Goal: Register for event/course

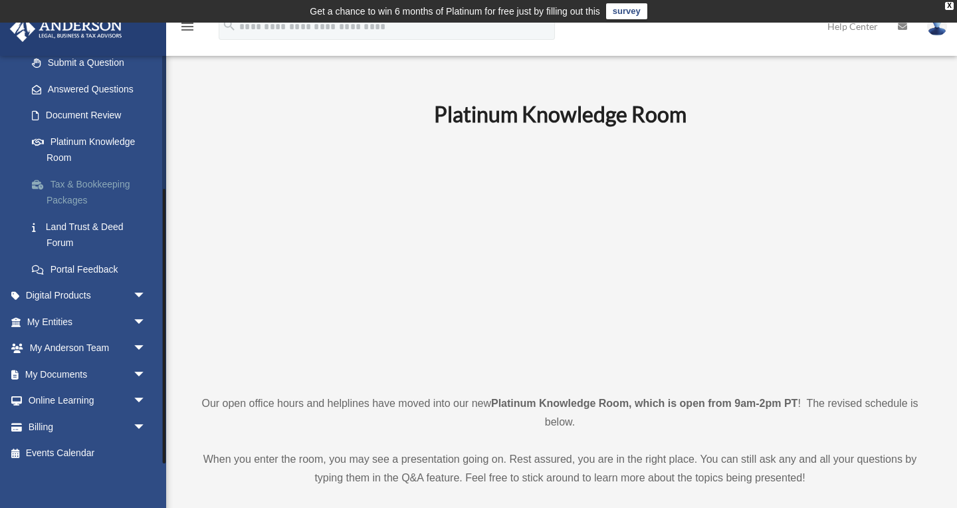
scroll to position [199, 0]
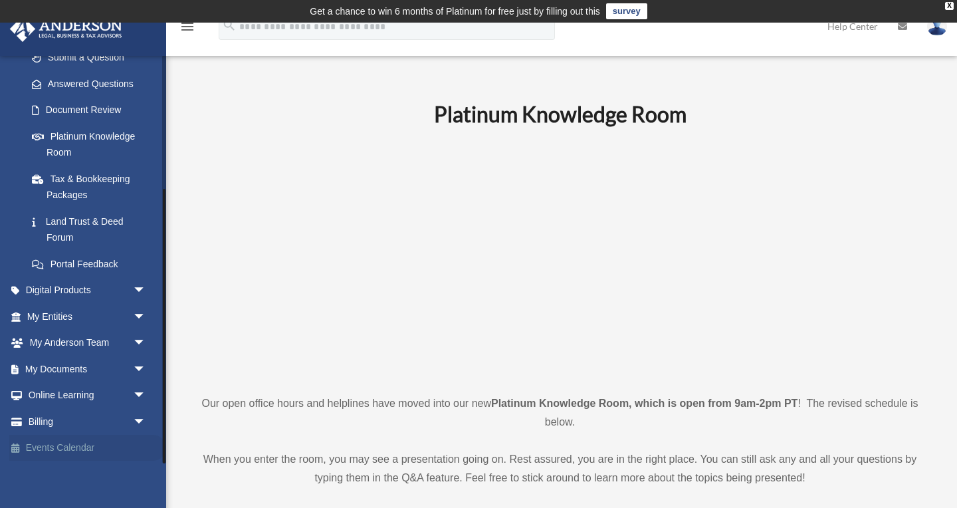
click at [67, 447] on link "Events Calendar" at bounding box center [87, 448] width 157 height 27
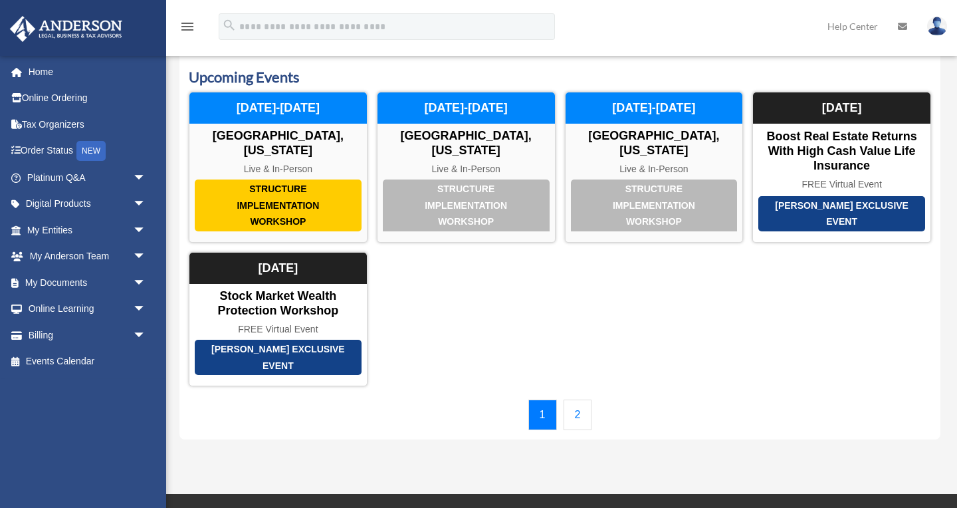
scroll to position [58, 0]
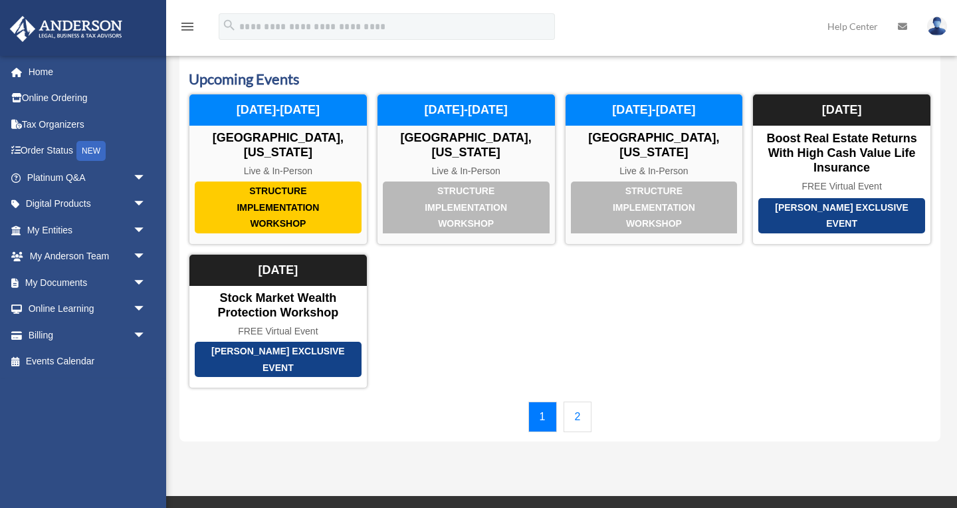
click at [575, 411] on link "2" at bounding box center [578, 417] width 29 height 31
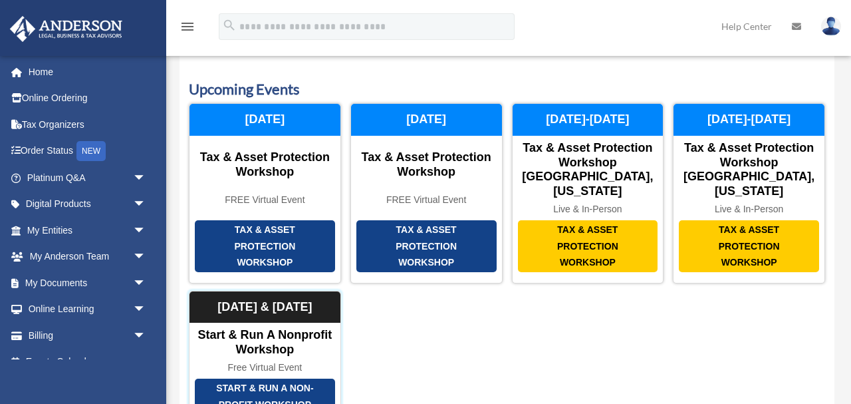
scroll to position [45, 0]
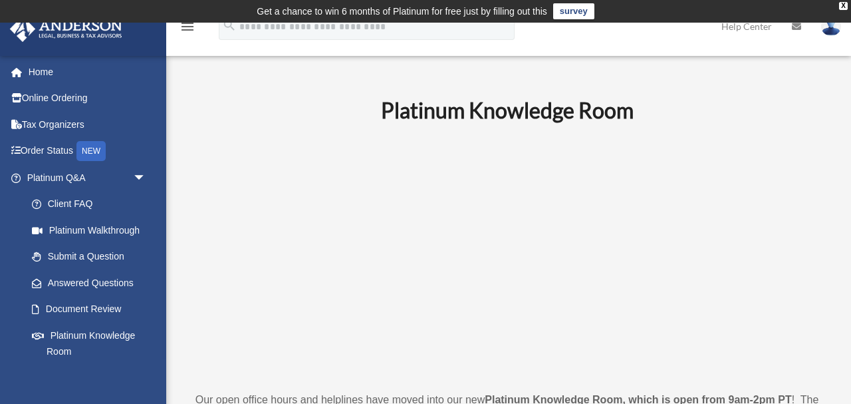
scroll to position [199, 0]
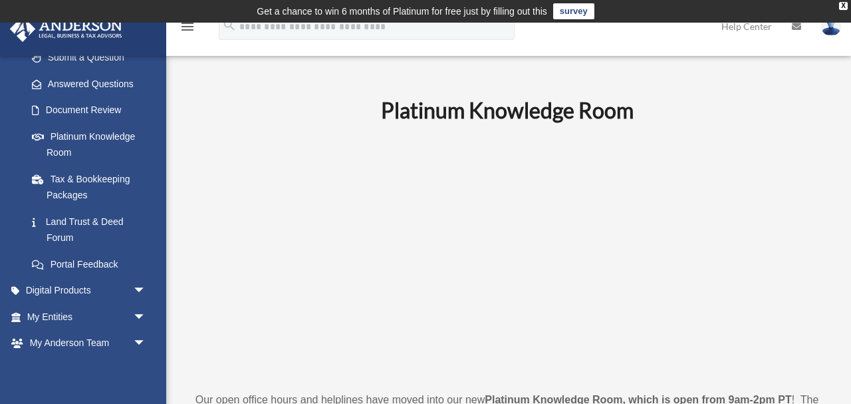
click at [21, 2] on td "Get a chance to win 6 months of Platinum for free just by filling out this surv…" at bounding box center [425, 11] width 851 height 23
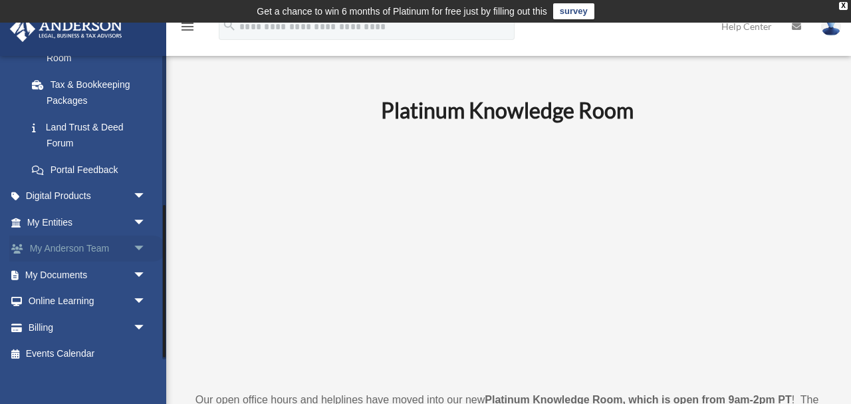
scroll to position [303, 0]
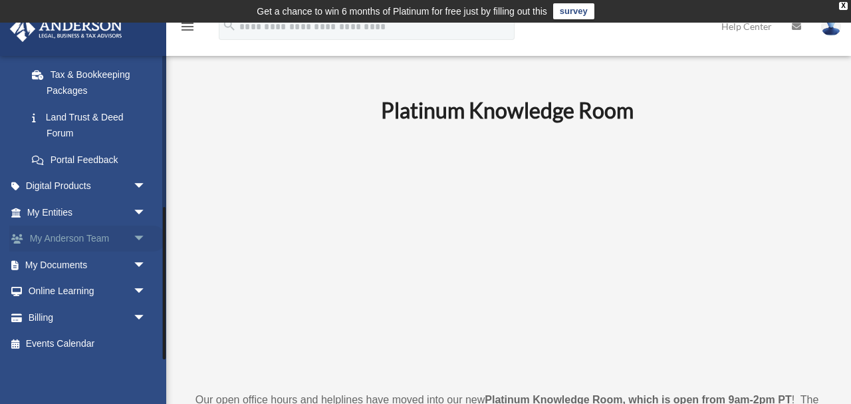
click at [63, 346] on link "Events Calendar" at bounding box center [87, 343] width 157 height 27
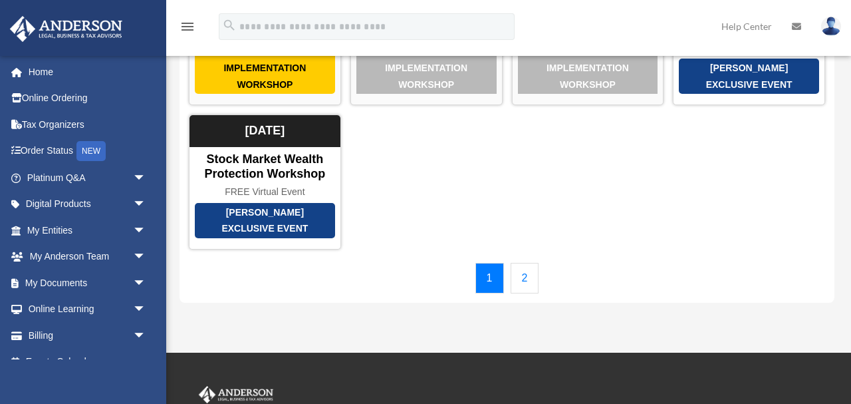
scroll to position [223, 0]
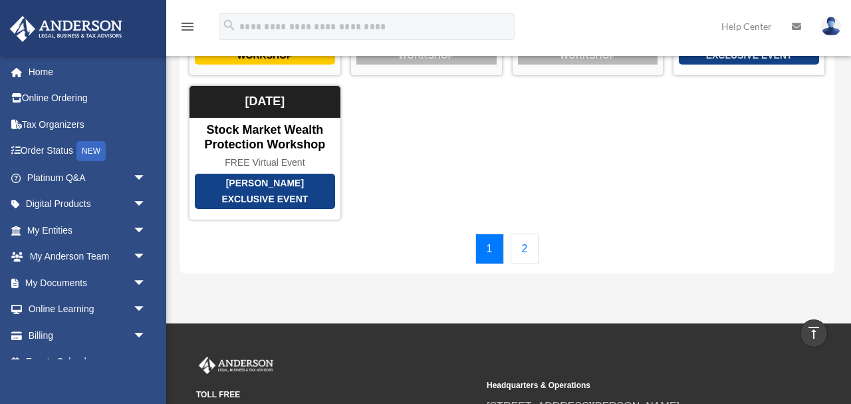
click at [534, 248] on link "2" at bounding box center [525, 248] width 29 height 31
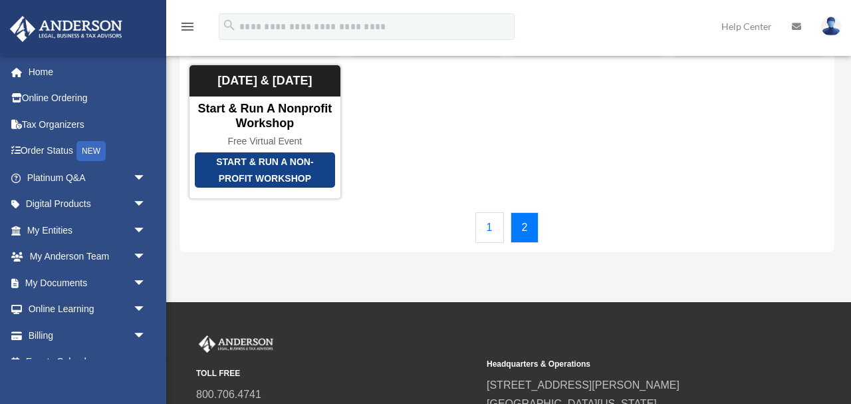
scroll to position [271, 0]
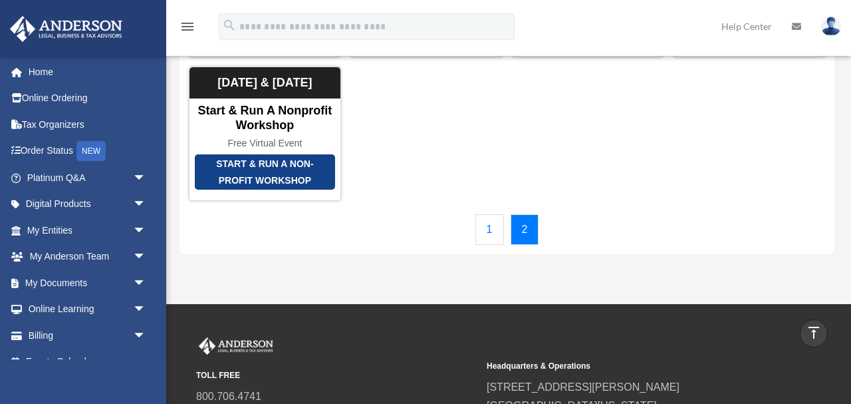
click at [491, 235] on link "1" at bounding box center [489, 229] width 29 height 31
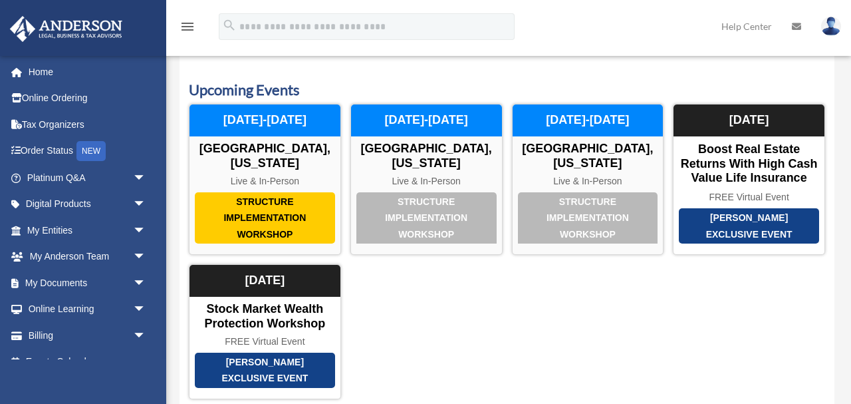
scroll to position [34, 0]
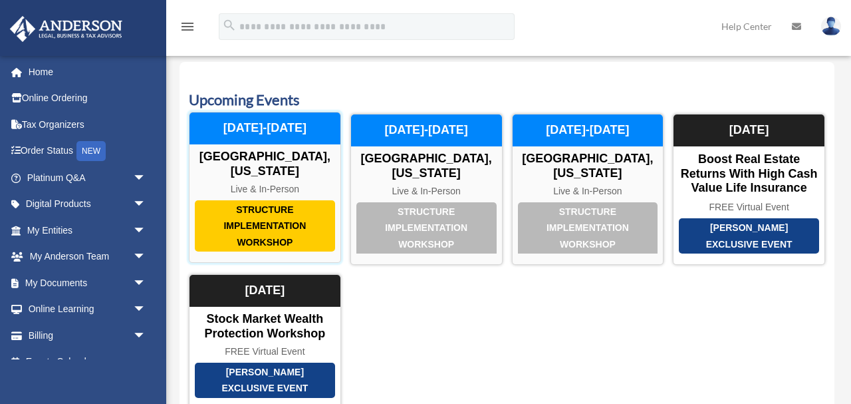
click at [246, 222] on div "Structure Implementation Workshop" at bounding box center [265, 226] width 140 height 52
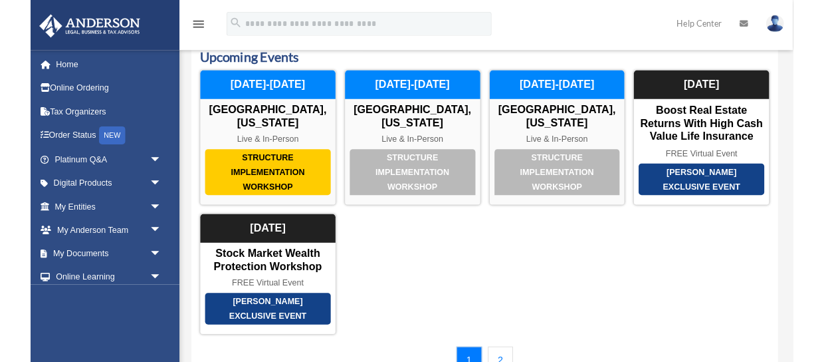
scroll to position [68, 0]
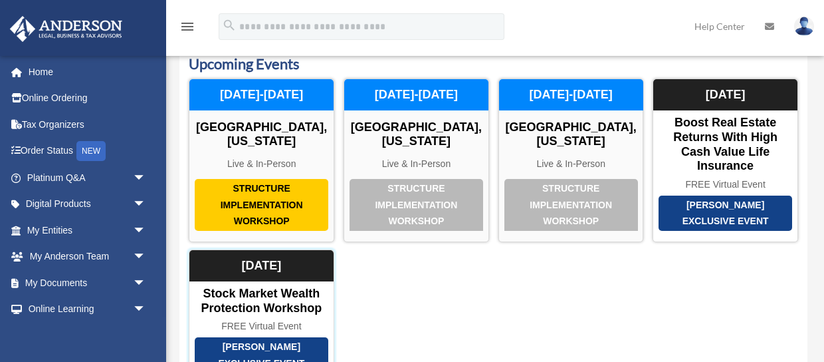
click at [284, 277] on div "[DATE]" at bounding box center [261, 266] width 144 height 32
